Goal: Task Accomplishment & Management: Complete application form

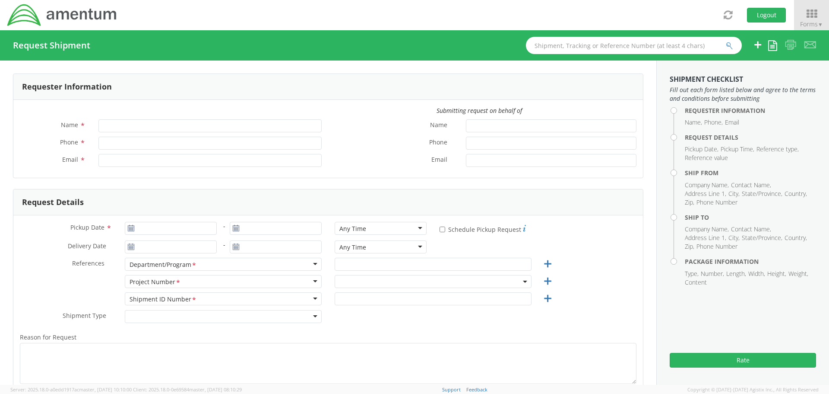
type input "[PERSON_NAME]"
type input "[PHONE_NUMBER]"
type input "[PERSON_NAME][EMAIL_ADDRESS][PERSON_NAME][DOMAIN_NAME]"
select select "ADMN.100123.SVDSK"
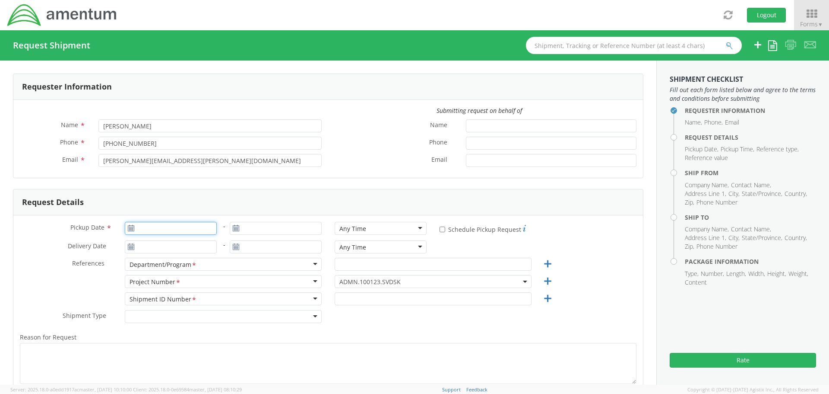
type input "[DATE]"
click at [163, 228] on input "[DATE]" at bounding box center [171, 228] width 92 height 13
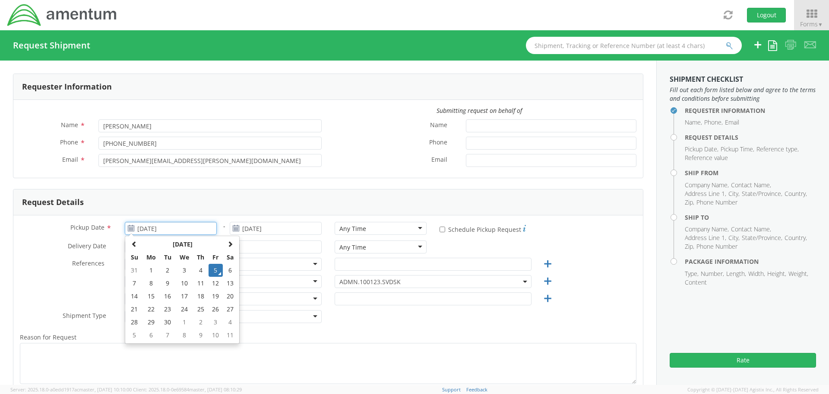
click at [213, 269] on td "5" at bounding box center [216, 270] width 15 height 13
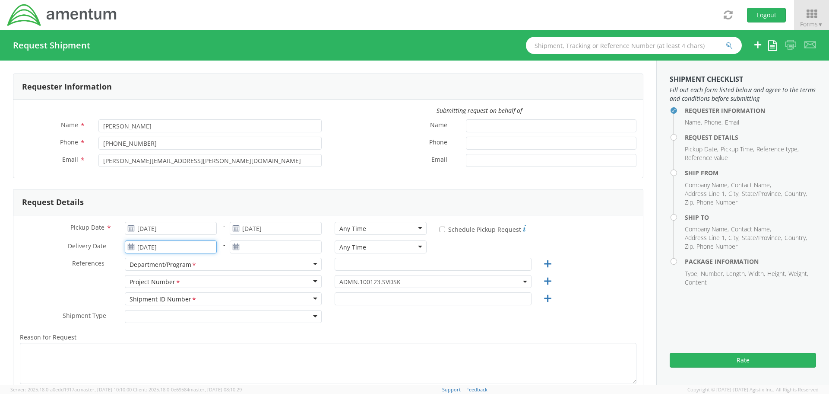
click at [169, 242] on input "[DATE]" at bounding box center [171, 246] width 92 height 13
click at [152, 179] on td "8" at bounding box center [151, 178] width 18 height 13
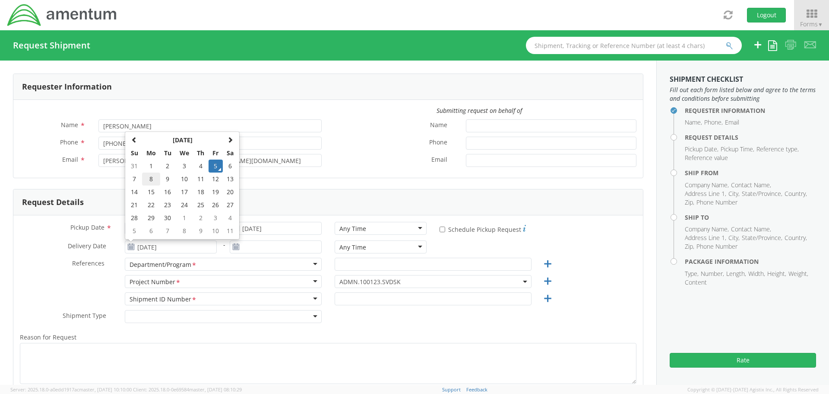
type input "[DATE]"
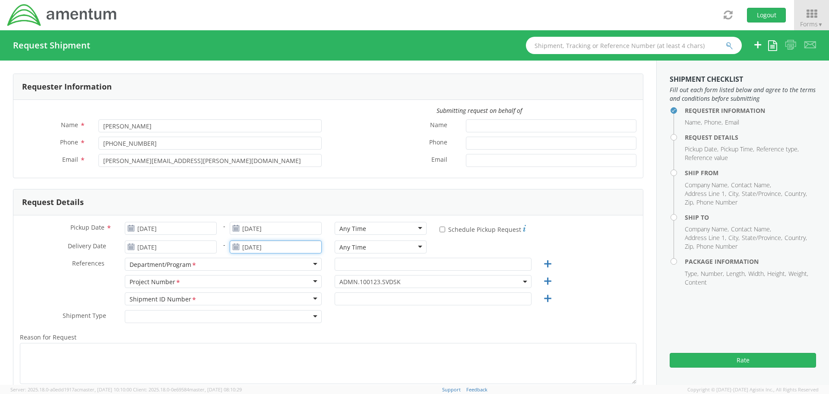
click at [247, 248] on input "[DATE]" at bounding box center [276, 246] width 92 height 13
click at [250, 179] on td "8" at bounding box center [256, 178] width 18 height 13
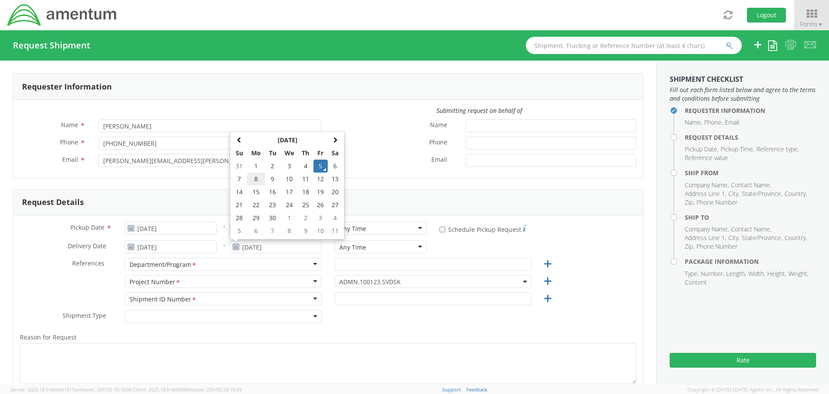
type input "[DATE]"
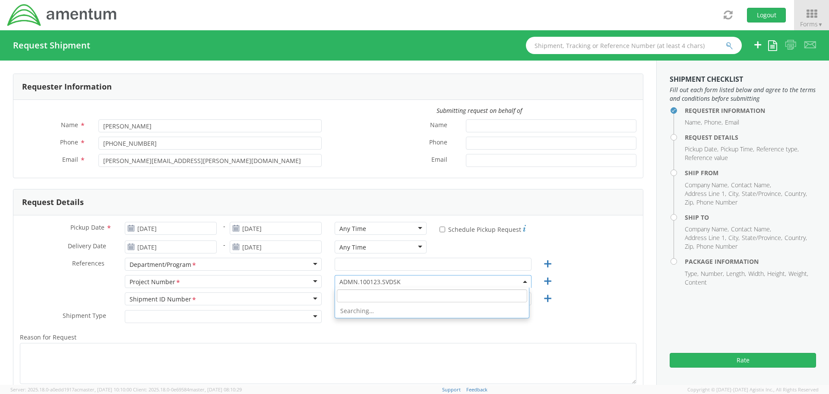
click at [352, 283] on span "ADMN.100123.SVDSK" at bounding box center [433, 281] width 187 height 8
click at [348, 294] on input "search" at bounding box center [432, 295] width 191 height 13
paste input "OVHD.100612.00000"
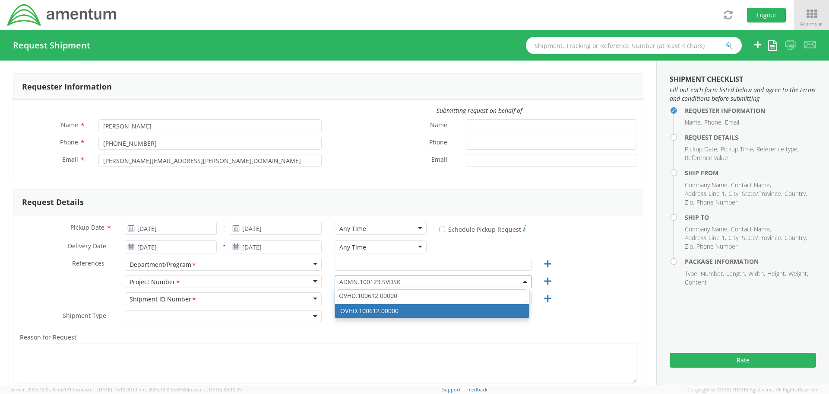
type input "OVHD.100612.00000"
select select "OVHD.100612.00000"
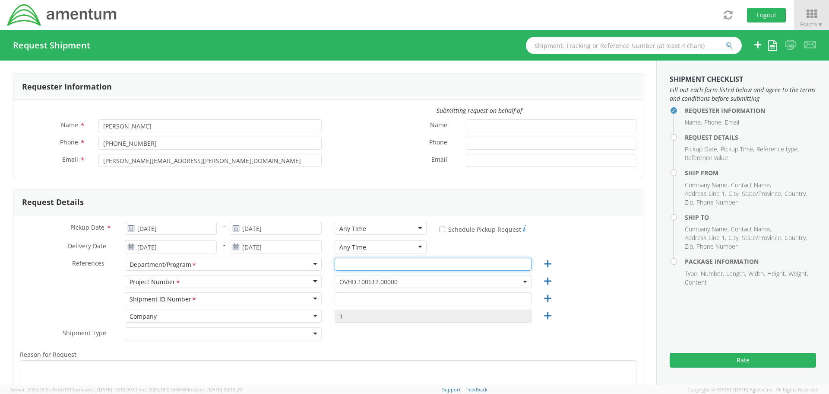
click at [344, 261] on input "text" at bounding box center [433, 263] width 197 height 13
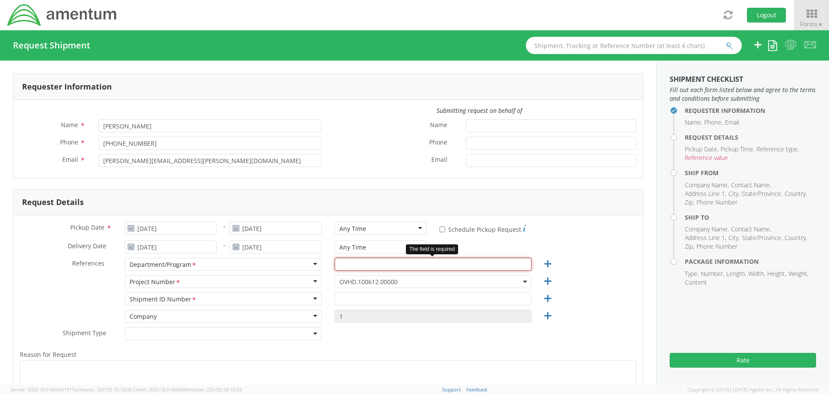
click at [337, 264] on input "text" at bounding box center [433, 263] width 197 height 13
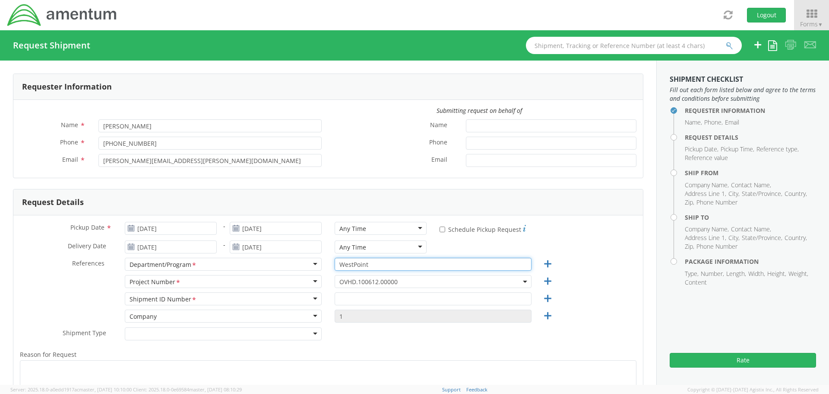
type input "WestPoint"
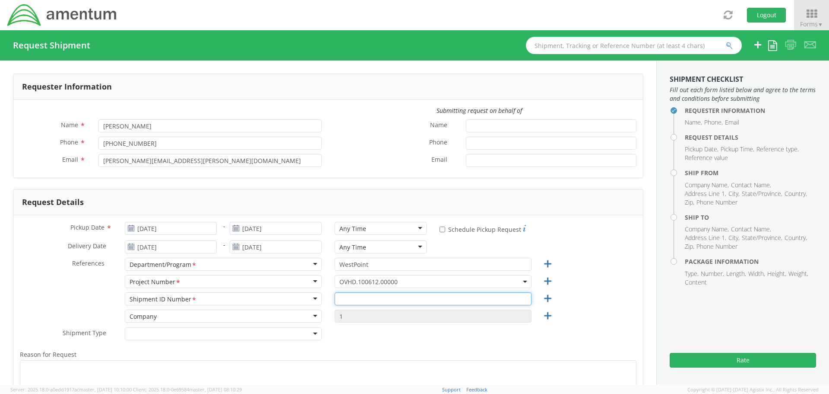
click at [346, 297] on input "text" at bounding box center [433, 298] width 197 height 13
type input "[PERSON_NAME]"
click at [277, 331] on div at bounding box center [223, 333] width 197 height 13
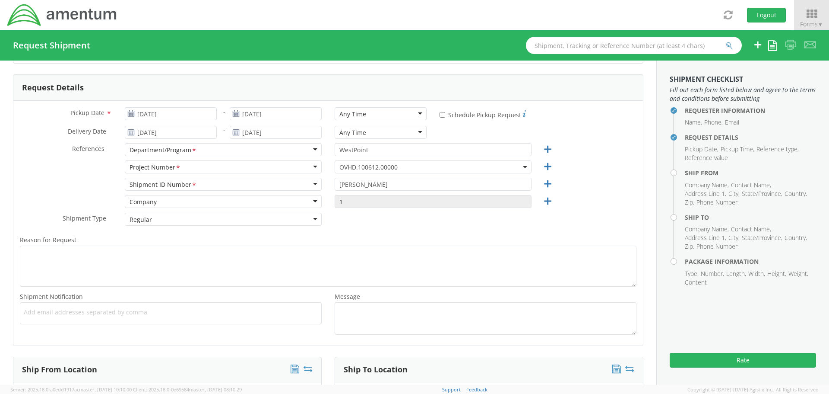
scroll to position [130, 0]
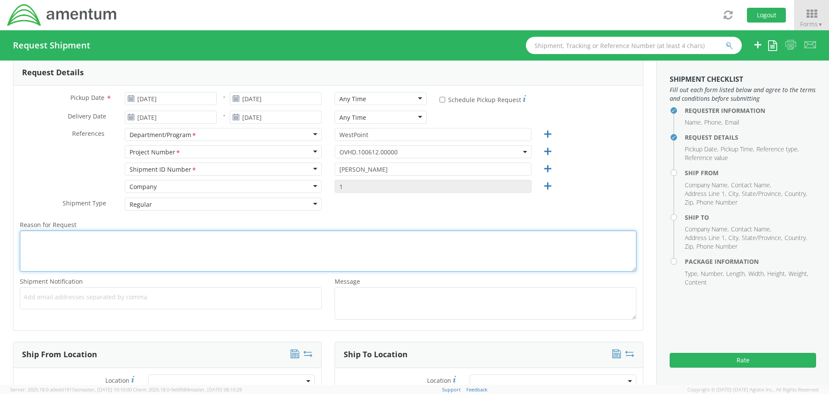
click at [181, 245] on textarea "Reason for Request *" at bounding box center [328, 250] width 617 height 41
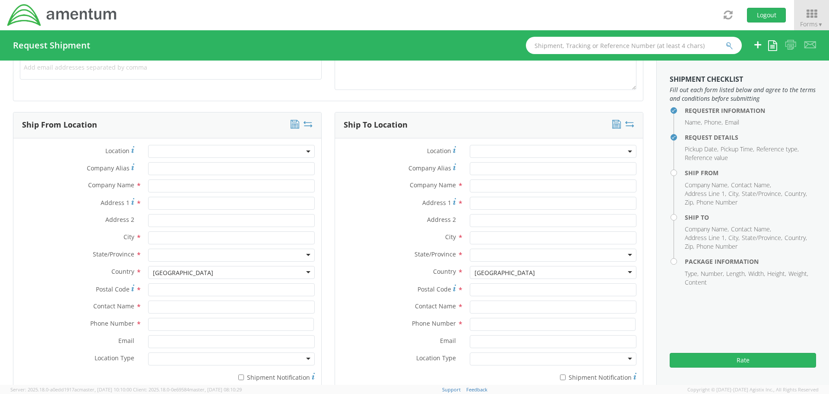
scroll to position [389, 0]
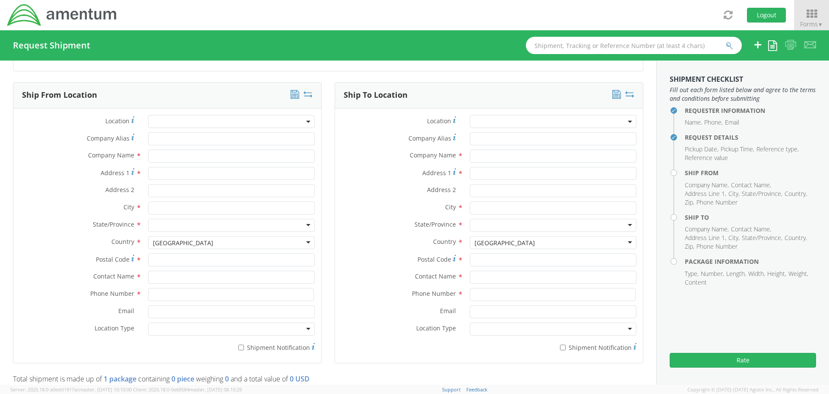
type textarea "Returning iPhone"
click at [167, 156] on input "text" at bounding box center [231, 155] width 167 height 13
type input "Amentum"
click at [181, 174] on input "Address 1 *" at bounding box center [231, 173] width 167 height 13
paste input "4275 W 25 S."
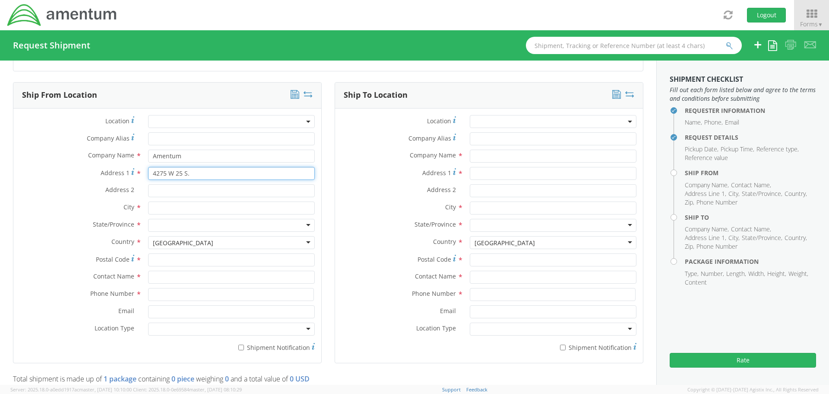
type input "4275 W 25 S."
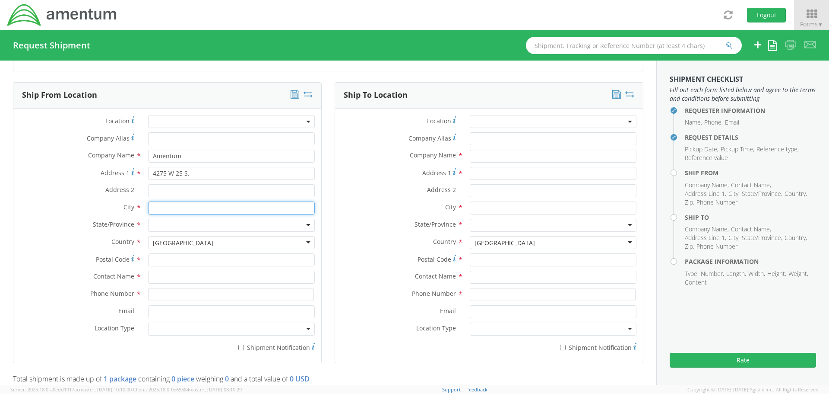
click at [177, 210] on input "text" at bounding box center [231, 207] width 167 height 13
type input "[GEOGRAPHIC_DATA]"
click at [179, 224] on div at bounding box center [231, 225] width 167 height 13
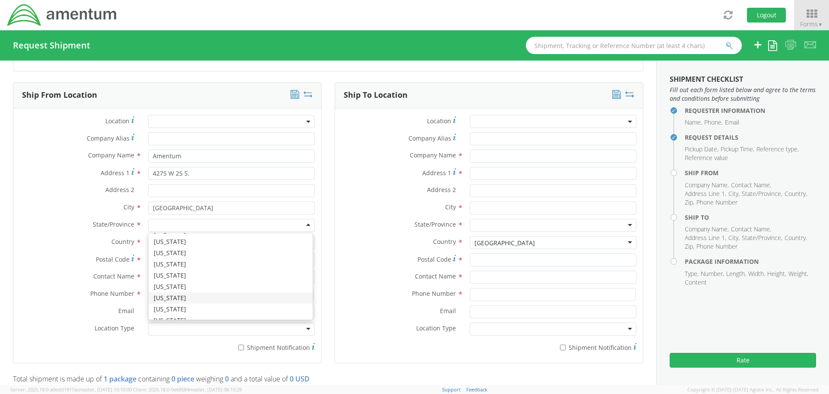
scroll to position [518, 0]
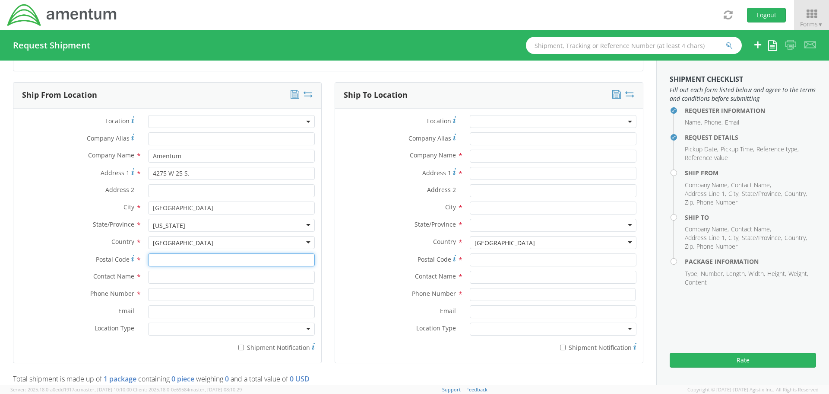
click at [178, 263] on input "Postal Code *" at bounding box center [231, 259] width 167 height 13
type input "84015"
click at [178, 281] on input "text" at bounding box center [231, 276] width 167 height 13
type input "[PERSON_NAME]"
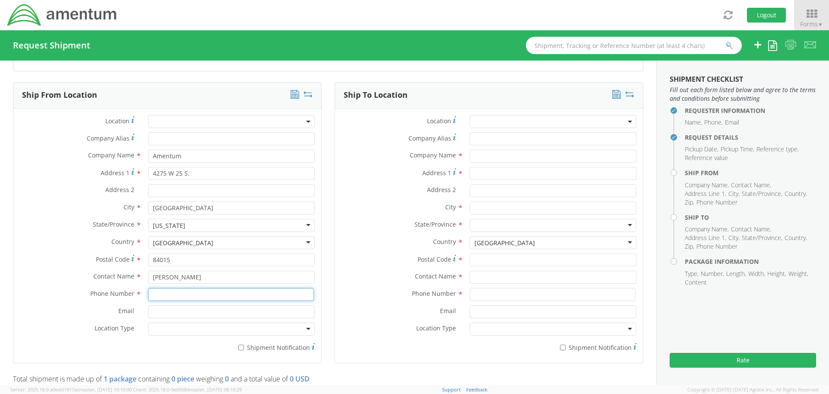
click at [174, 293] on input at bounding box center [231, 294] width 166 height 13
type input "7192480752"
click at [168, 311] on input "Email *" at bounding box center [231, 311] width 167 height 13
click at [178, 313] on input "Email *" at bounding box center [231, 311] width 167 height 13
paste input "[PERSON_NAME][EMAIL_ADDRESS][DOMAIN_NAME]"
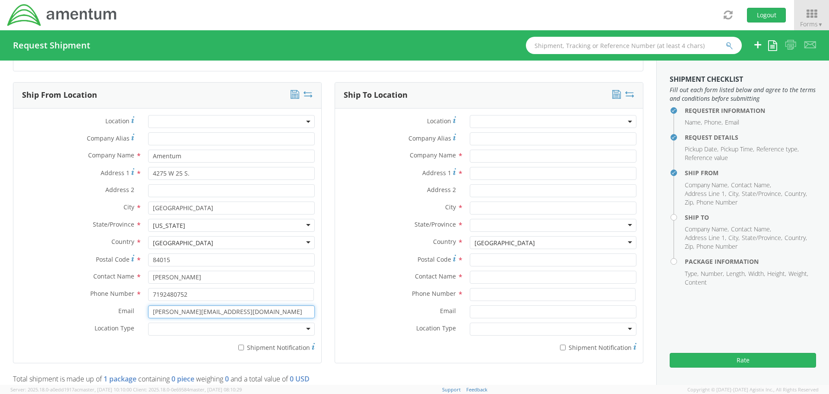
type input "[PERSON_NAME][EMAIL_ADDRESS][DOMAIN_NAME]"
click at [174, 325] on div at bounding box center [231, 328] width 167 height 13
click at [240, 346] on input "* Shipment Notification" at bounding box center [241, 347] width 6 height 6
checkbox input "true"
click at [560, 349] on input "* Shipment Notification" at bounding box center [563, 347] width 6 height 6
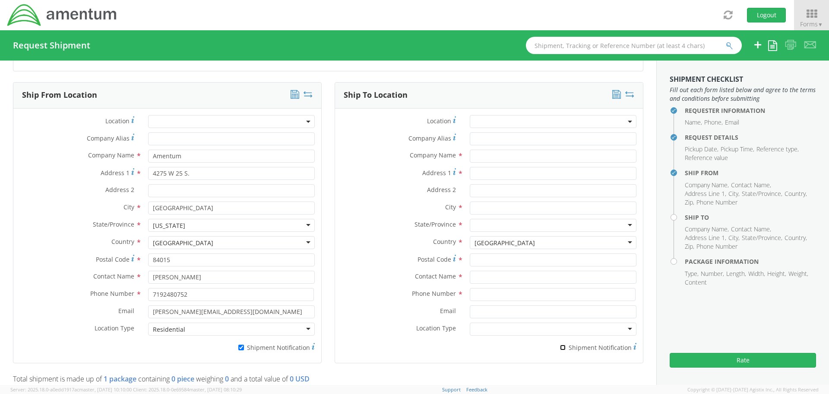
checkbox input "true"
click at [484, 154] on input "text" at bounding box center [553, 155] width 167 height 13
type input "Amentum"
type input "19713 Midas Court"
type input "Gaithersburg"
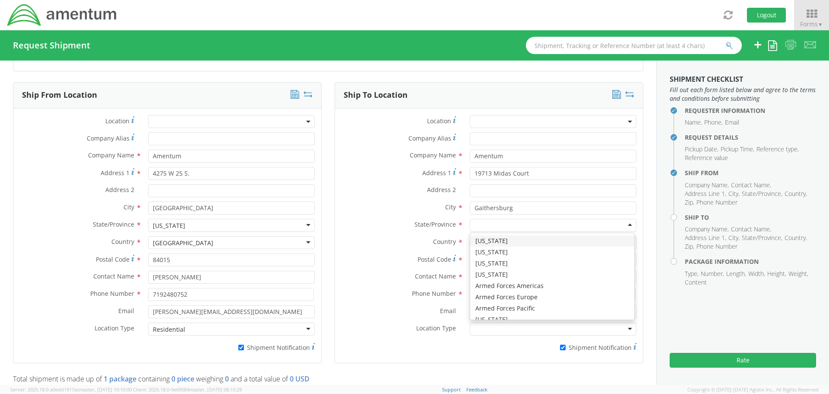
type input "m"
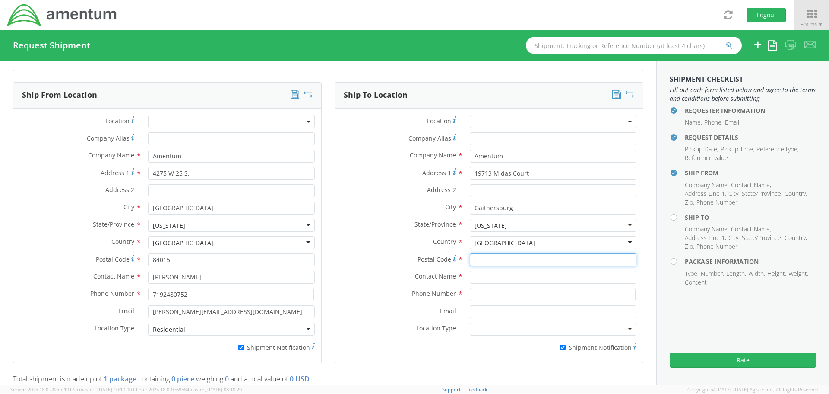
click at [490, 261] on input "Postal Code *" at bounding box center [553, 259] width 167 height 13
type input "20879"
click at [487, 278] on input "text" at bounding box center [553, 276] width 167 height 13
type input "[PERSON_NAME]"
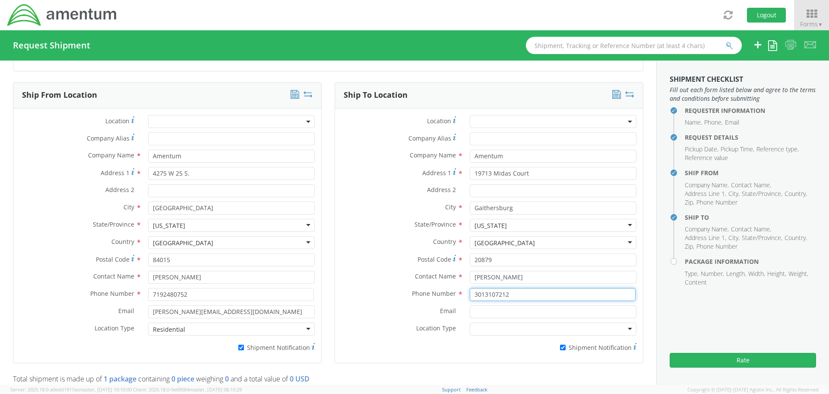
type input "3013107212"
click at [476, 312] on input "Email *" at bounding box center [553, 311] width 167 height 13
type input "[PERSON_NAME][EMAIL_ADDRESS][PERSON_NAME][DOMAIN_NAME]"
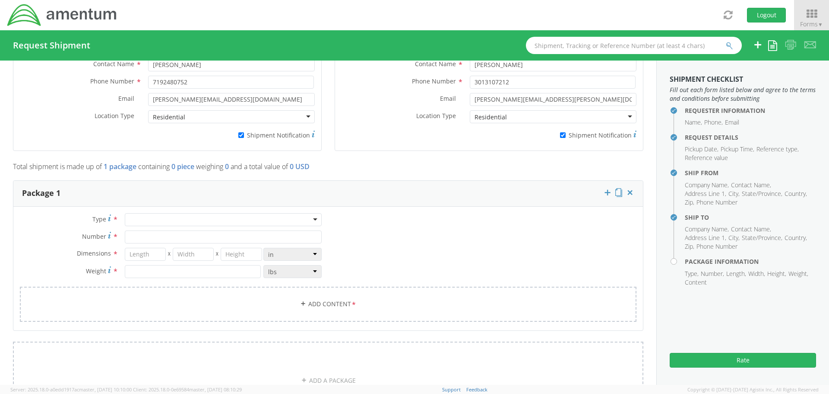
scroll to position [605, 0]
click at [242, 213] on div at bounding box center [223, 215] width 197 height 13
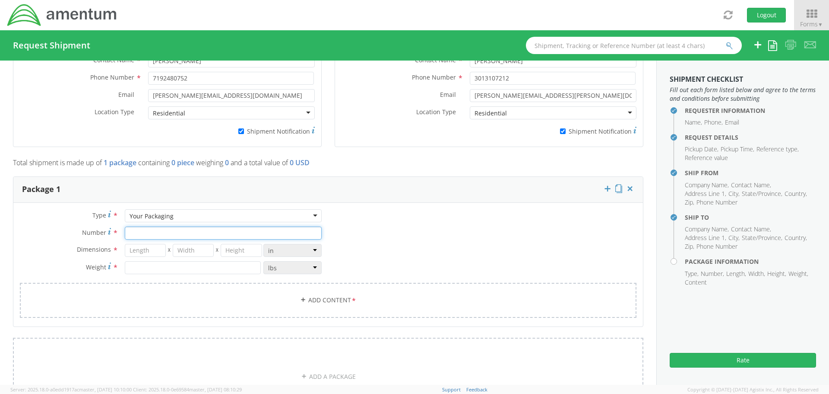
click at [152, 232] on input "Number *" at bounding box center [223, 232] width 197 height 13
type input "1"
click at [152, 249] on input "number" at bounding box center [145, 250] width 41 height 13
type input "9"
type input "6"
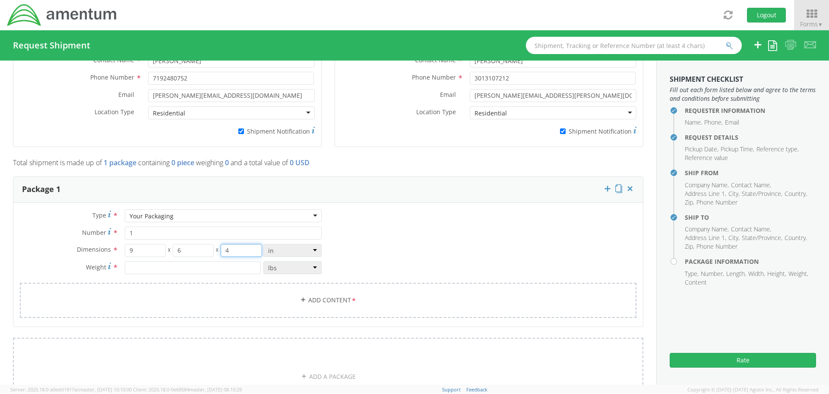
type input "4"
click at [162, 265] on input "number" at bounding box center [193, 267] width 136 height 13
type input "2"
click at [324, 295] on link "Add Content *" at bounding box center [328, 300] width 617 height 35
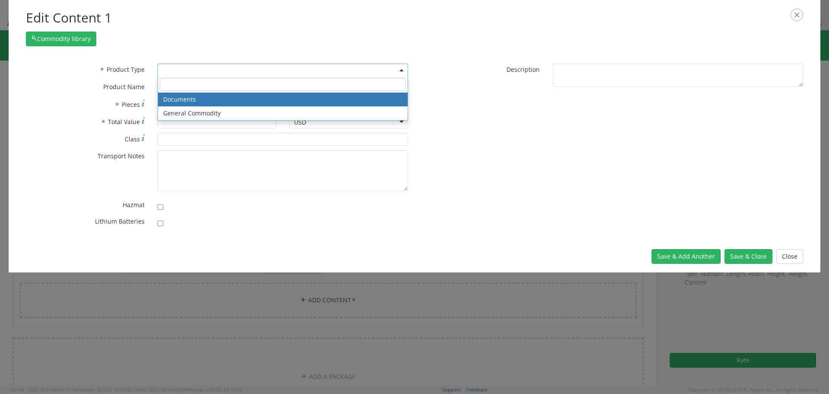
click at [193, 73] on span at bounding box center [283, 70] width 251 height 13
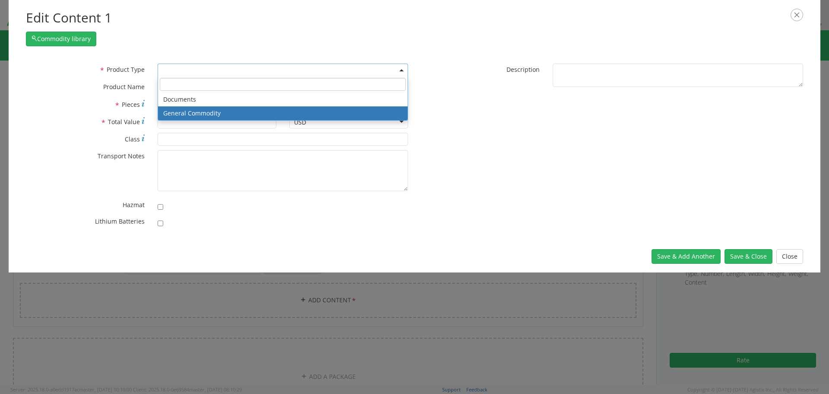
select select "COMMODITY"
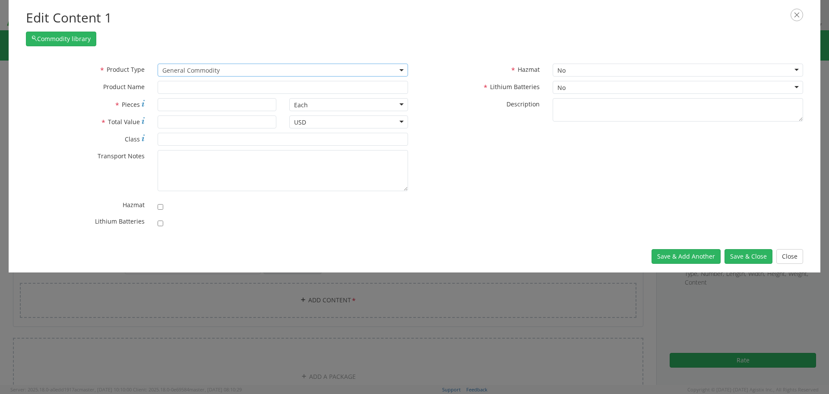
type input "General Commodity"
click at [185, 105] on input "* Pieces" at bounding box center [217, 104] width 119 height 13
type input "1"
click at [190, 127] on input "* Total Value" at bounding box center [217, 121] width 119 height 13
type input "350"
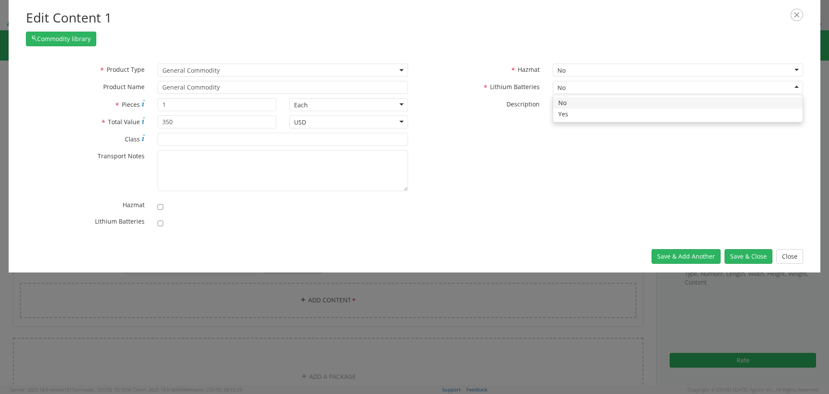
click at [565, 89] on div "No" at bounding box center [562, 87] width 8 height 9
checkbox input "true"
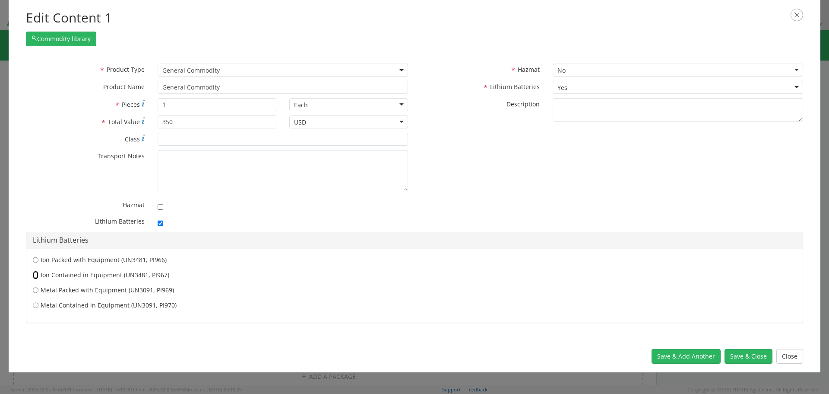
click at [37, 273] on input "Ion Contained in Equipment (UN3481, PI967)" at bounding box center [36, 274] width 6 height 9
radio input "true"
click at [748, 358] on button "Save & Close" at bounding box center [749, 356] width 48 height 15
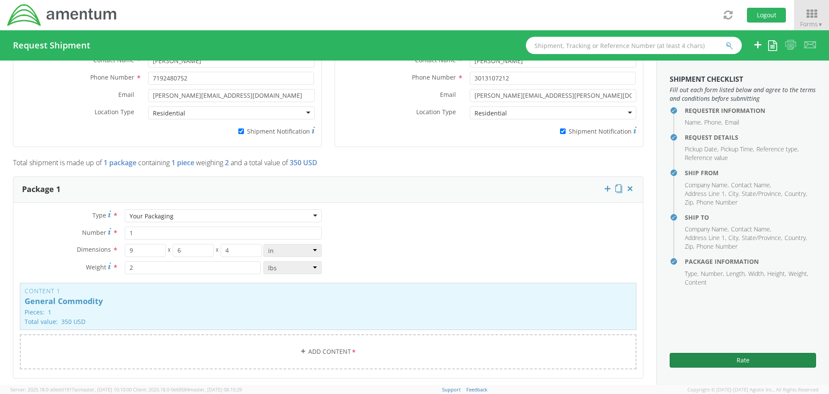
click at [745, 361] on button "Rate" at bounding box center [743, 360] width 146 height 15
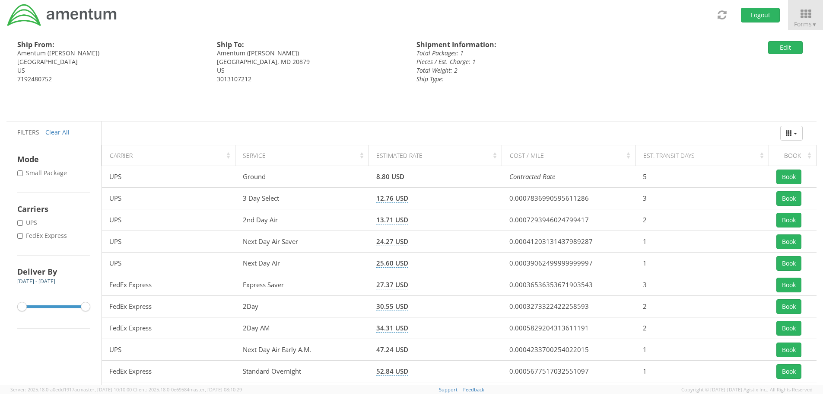
click at [30, 219] on label "* UPS" at bounding box center [28, 222] width 22 height 9
click at [23, 220] on input "* UPS" at bounding box center [20, 223] width 6 height 6
checkbox input "true"
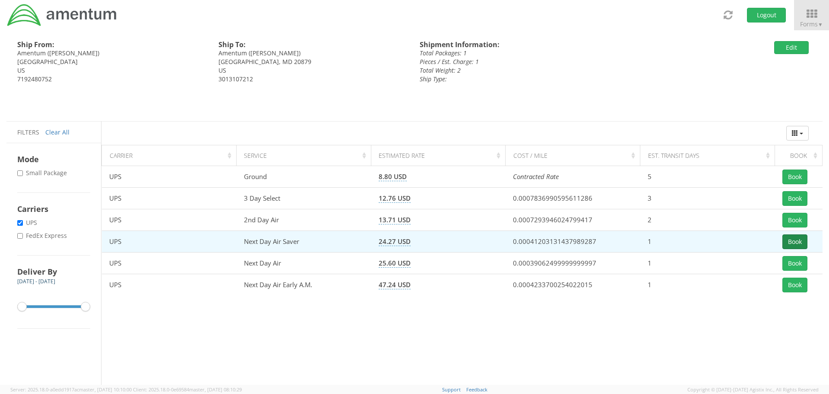
click at [794, 241] on button "Book" at bounding box center [795, 241] width 25 height 15
